Goal: Information Seeking & Learning: Learn about a topic

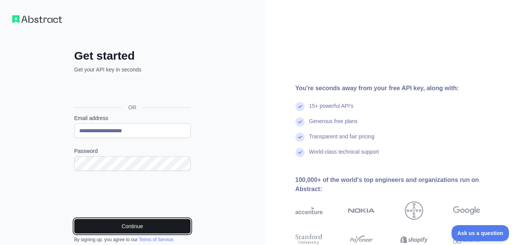
click at [142, 226] on button "Continue" at bounding box center [132, 226] width 116 height 15
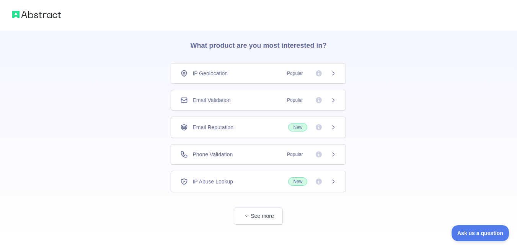
scroll to position [36, 0]
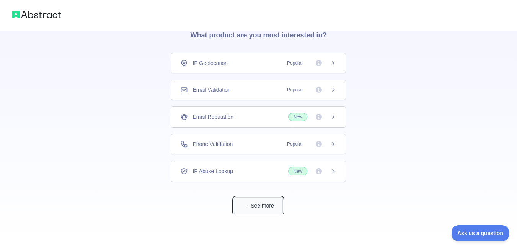
click at [256, 206] on button "See more" at bounding box center [258, 206] width 49 height 17
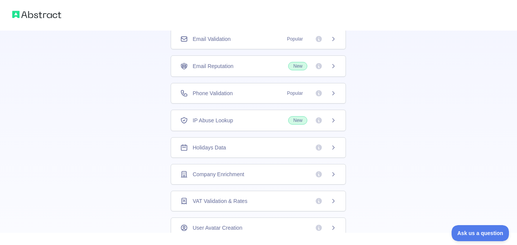
scroll to position [90, 0]
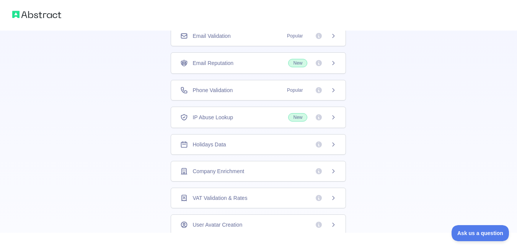
click at [295, 36] on span "Popular" at bounding box center [294, 36] width 25 height 8
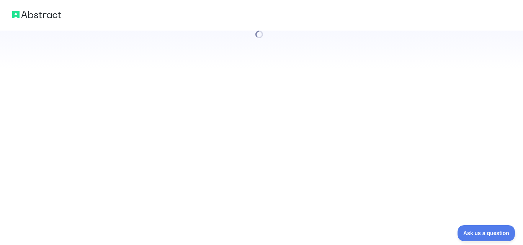
click at [404, 55] on div at bounding box center [261, 34] width 523 height 69
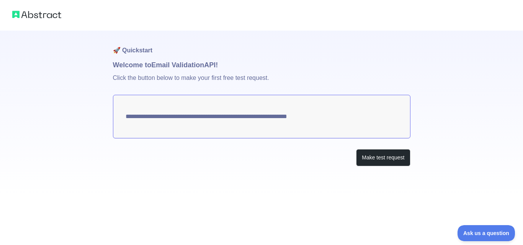
click at [313, 118] on textarea "**********" at bounding box center [261, 117] width 297 height 44
click at [377, 158] on button "Make test request" at bounding box center [383, 157] width 54 height 17
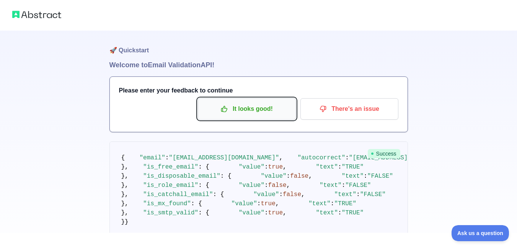
click at [223, 105] on p "It looks good!" at bounding box center [247, 109] width 87 height 13
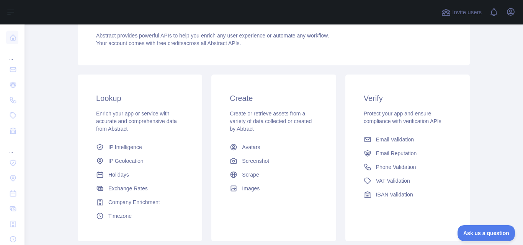
scroll to position [98, 0]
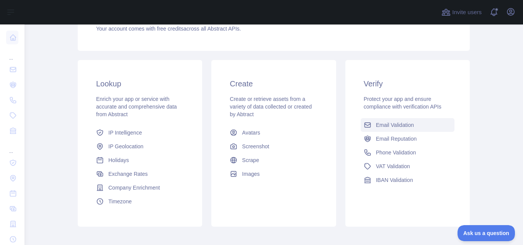
click at [391, 129] on link "Email Validation" at bounding box center [408, 125] width 94 height 14
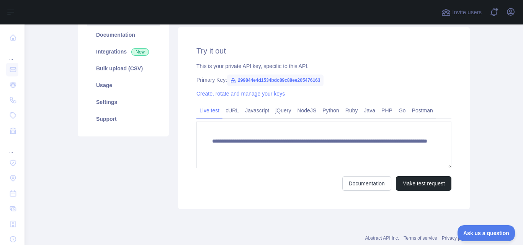
scroll to position [98, 0]
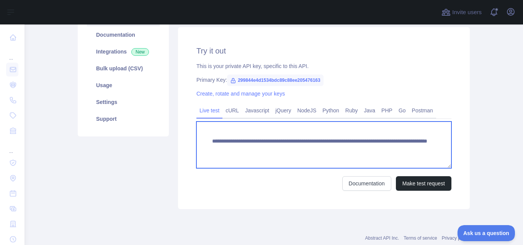
click at [391, 129] on textarea "**********" at bounding box center [323, 145] width 255 height 47
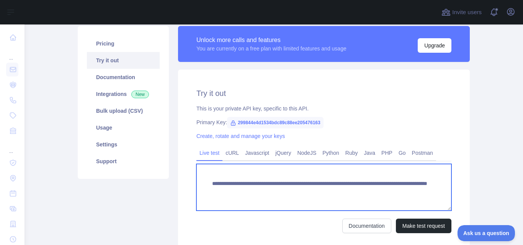
scroll to position [0, 0]
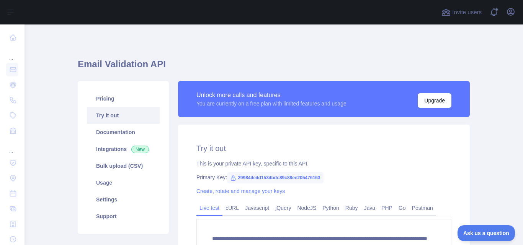
click at [513, 76] on main "**********" at bounding box center [273, 134] width 498 height 221
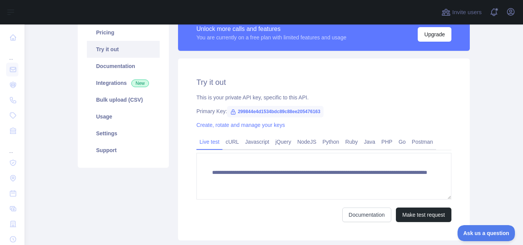
scroll to position [68, 0]
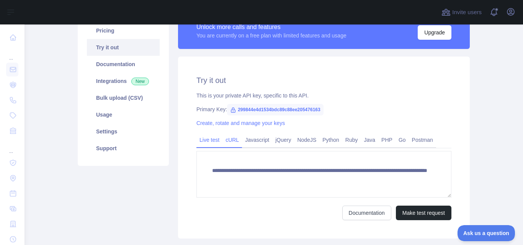
click at [233, 142] on link "cURL" at bounding box center [232, 140] width 20 height 12
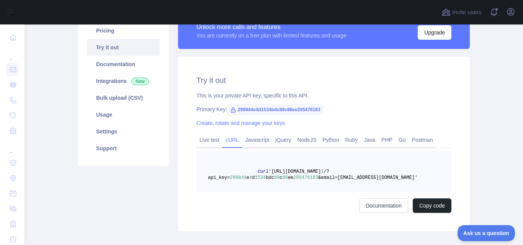
click at [304, 176] on span "205476163" at bounding box center [305, 177] width 25 height 5
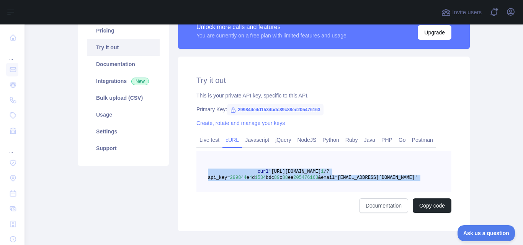
click at [304, 176] on span "205476163" at bounding box center [305, 177] width 25 height 5
copy span "curl 'https://emailvalidation.abstractapi.com/v 1 /?api_key= 299844 e 4 d 1534 …"
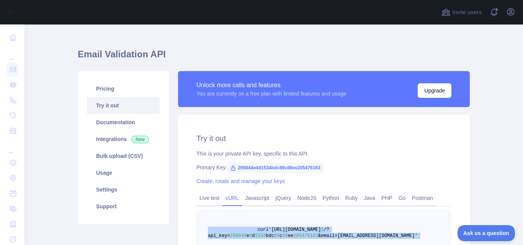
scroll to position [0, 0]
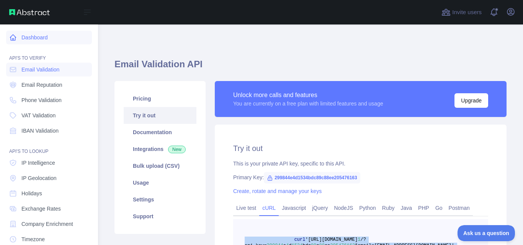
click at [31, 36] on link "Dashboard" at bounding box center [49, 38] width 86 height 14
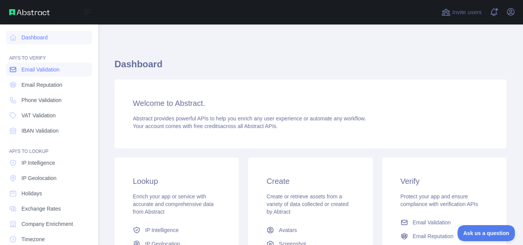
click at [44, 72] on span "Email Validation" at bounding box center [40, 70] width 38 height 8
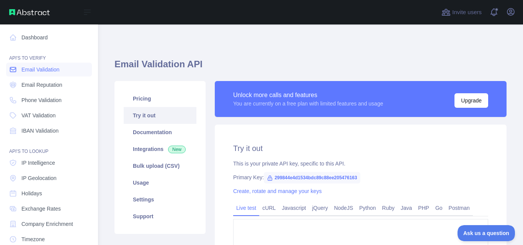
type textarea "**********"
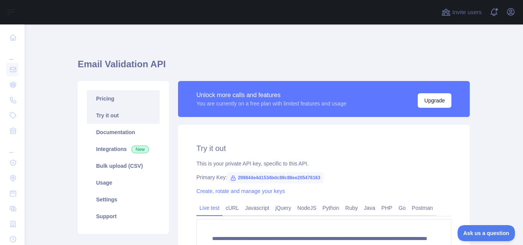
click at [104, 96] on link "Pricing" at bounding box center [123, 98] width 73 height 17
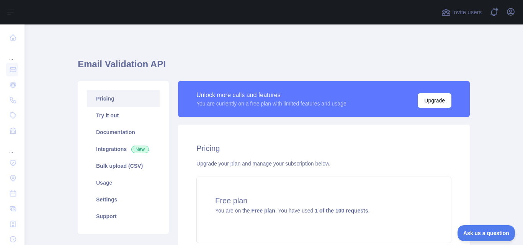
click at [508, 36] on main "Email Validation API Pricing Try it out Documentation Integrations New Bulk upl…" at bounding box center [273, 134] width 498 height 221
drag, startPoint x: 508, startPoint y: 36, endPoint x: 501, endPoint y: 38, distance: 7.3
click at [501, 38] on main "Email Validation API Pricing Try it out Documentation Integrations New Bulk upl…" at bounding box center [273, 134] width 498 height 221
click at [106, 117] on link "Try it out" at bounding box center [123, 115] width 73 height 17
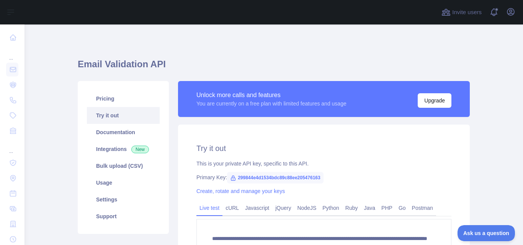
drag, startPoint x: 522, startPoint y: 104, endPoint x: 477, endPoint y: 46, distance: 73.4
click at [477, 46] on main "**********" at bounding box center [273, 134] width 498 height 221
